Goal: Find specific fact: Find specific fact

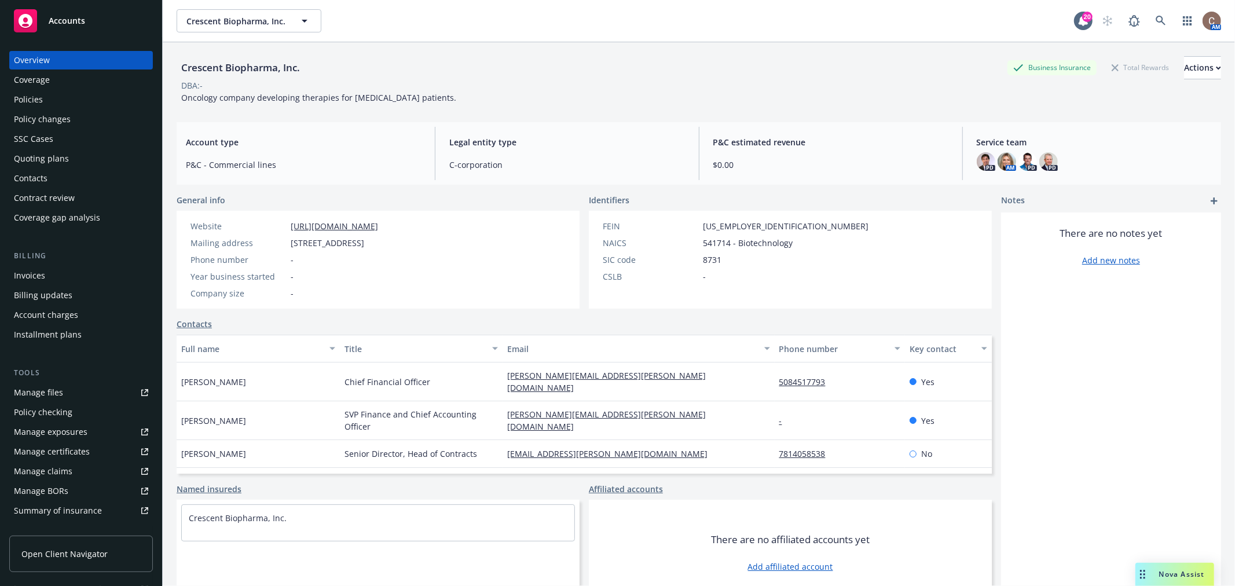
click at [56, 103] on div "Policies" at bounding box center [81, 99] width 134 height 19
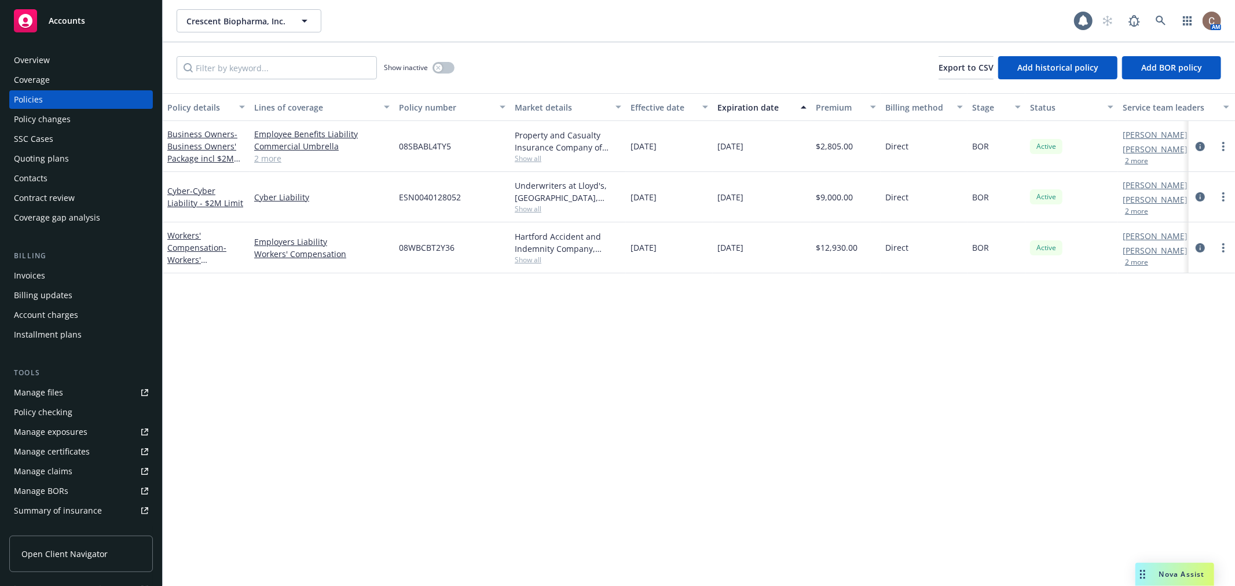
drag, startPoint x: 471, startPoint y: 360, endPoint x: 471, endPoint y: 346, distance: 13.3
click at [471, 354] on div "Policy details Lines of coverage Policy number Market details Effective date Ex…" at bounding box center [699, 339] width 1073 height 493
drag, startPoint x: 454, startPoint y: 144, endPoint x: 400, endPoint y: 148, distance: 54.6
click at [400, 148] on div "08SBABL4TY5" at bounding box center [452, 146] width 116 height 51
copy span "08SBABL4TY5"
